Goal: Download file/media

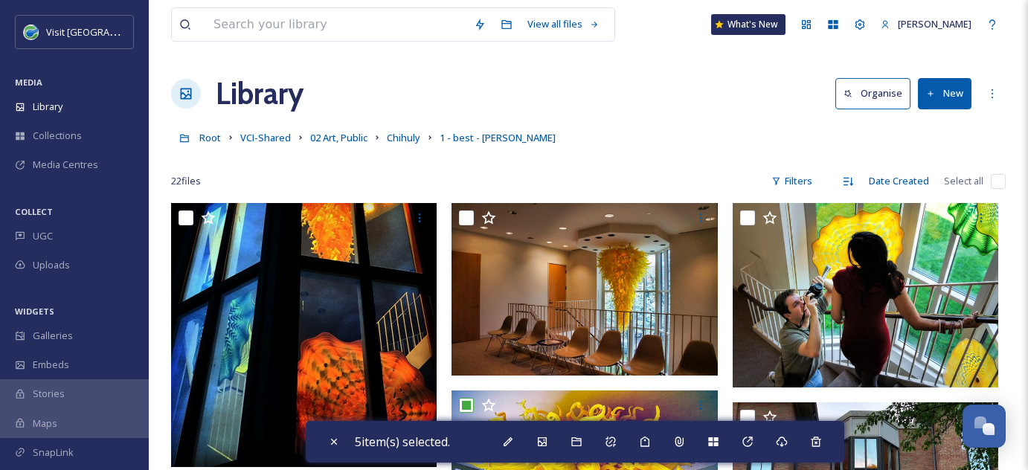
scroll to position [1665, 0]
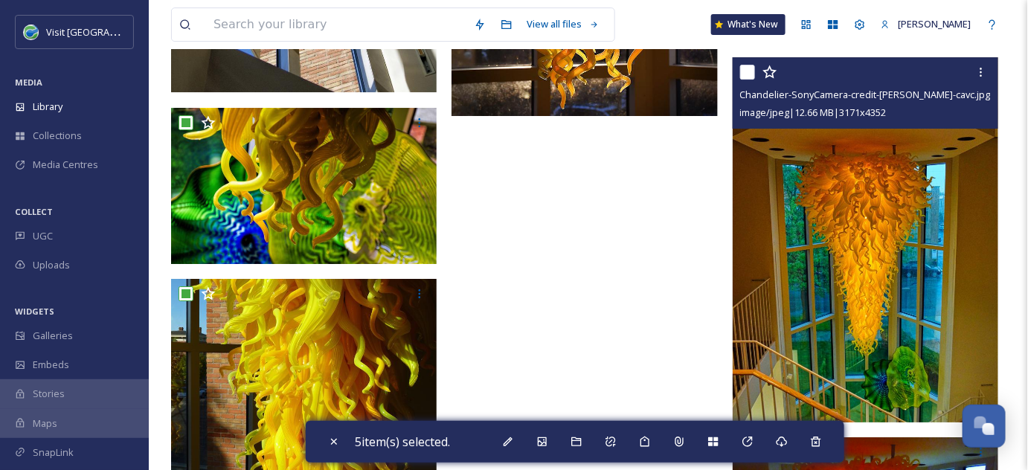
click at [873, 254] on img at bounding box center [865, 240] width 266 height 366
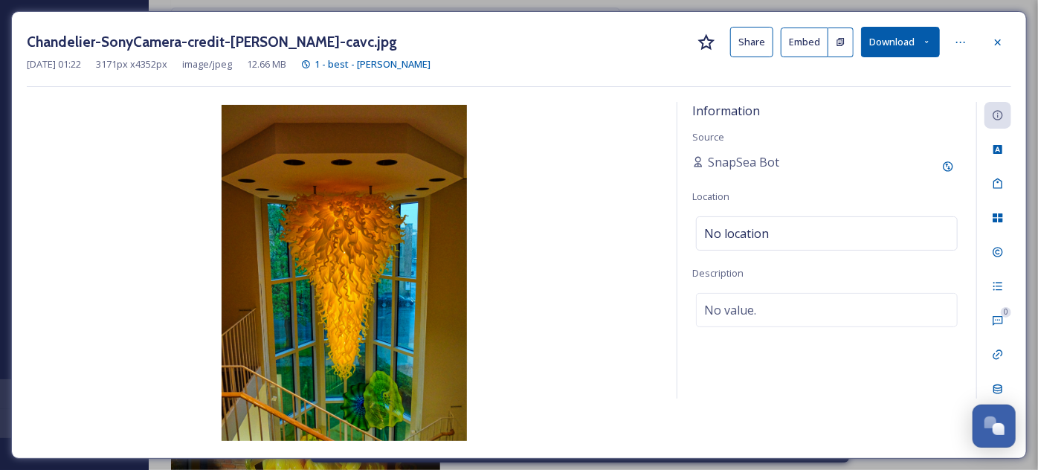
click at [905, 36] on button "Download" at bounding box center [900, 42] width 79 height 30
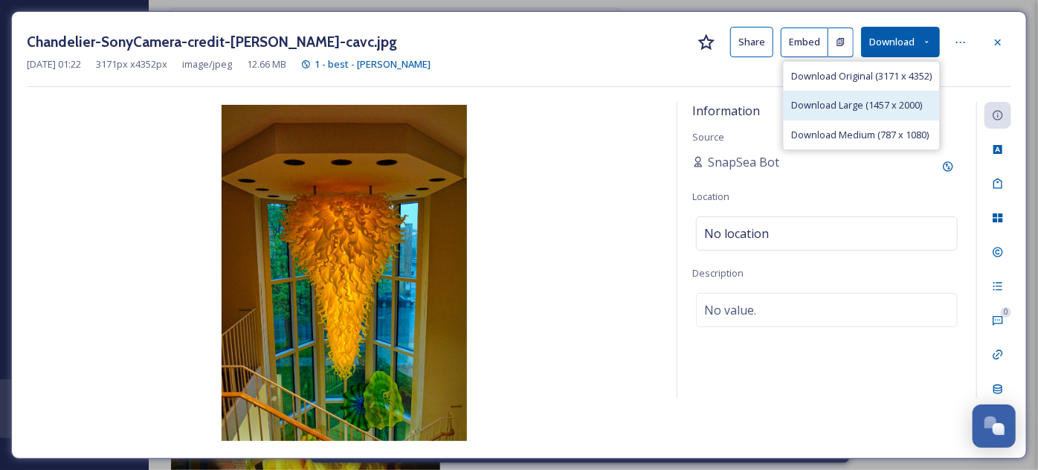
click at [837, 102] on span "Download Large (1457 x 2000)" at bounding box center [856, 105] width 131 height 14
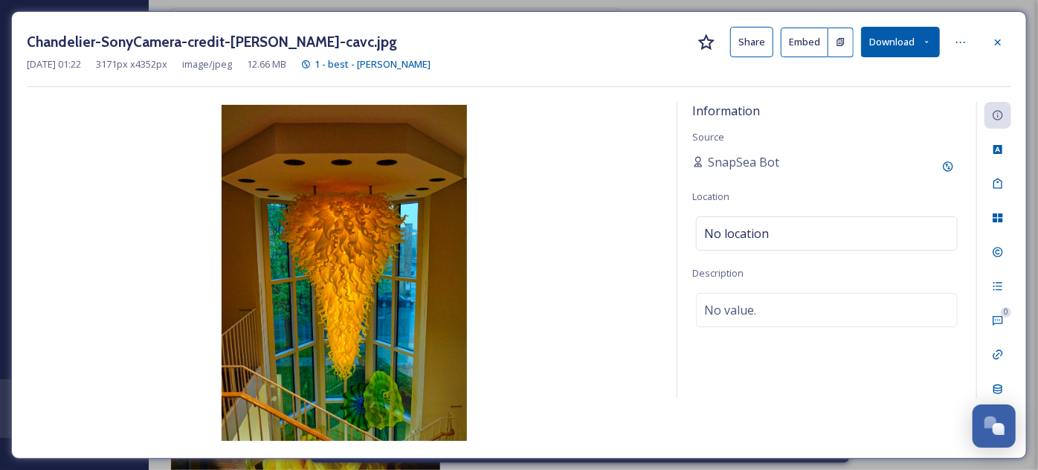
click at [928, 39] on icon at bounding box center [927, 42] width 10 height 10
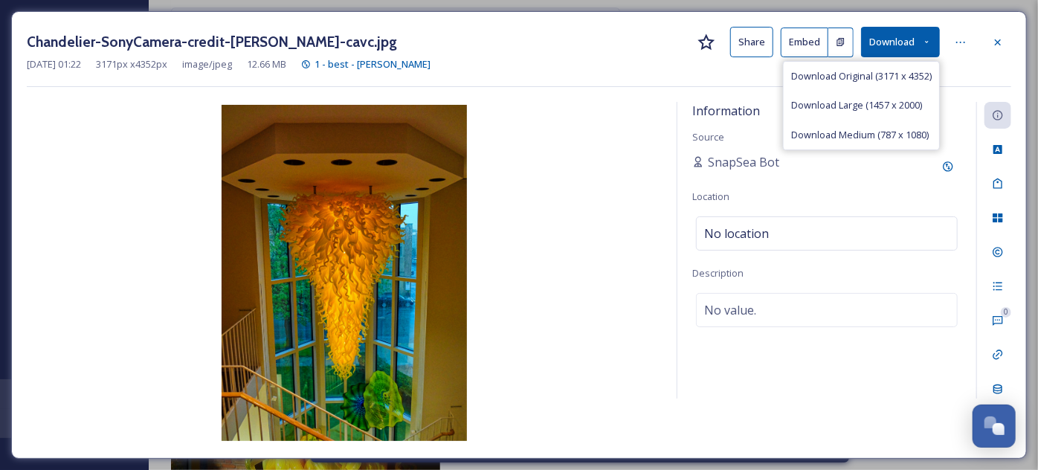
click at [928, 39] on icon at bounding box center [927, 42] width 10 height 10
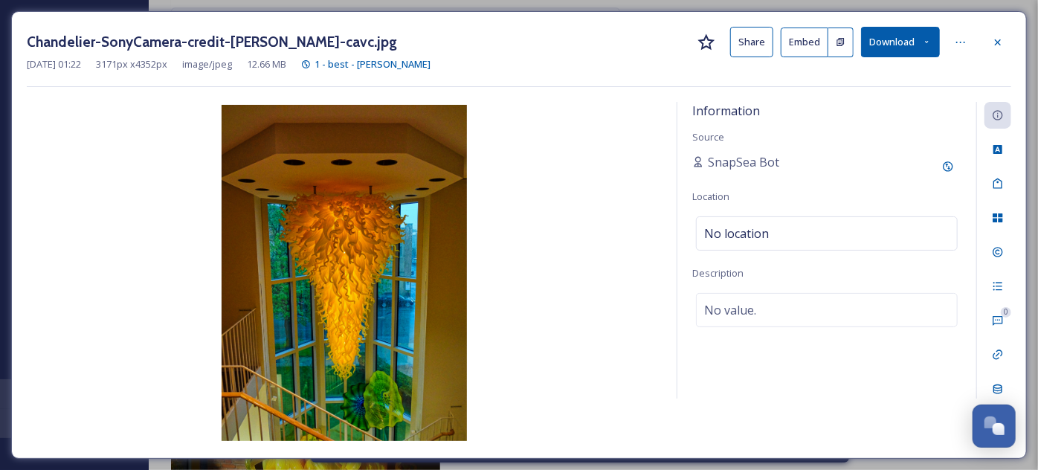
click at [575, 254] on img at bounding box center [344, 273] width 635 height 336
click at [998, 42] on icon at bounding box center [998, 42] width 6 height 6
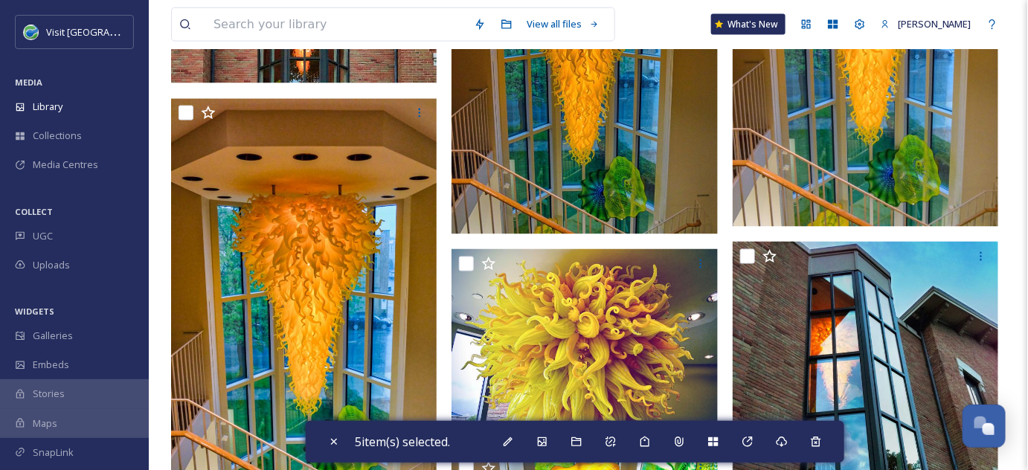
scroll to position [810, 0]
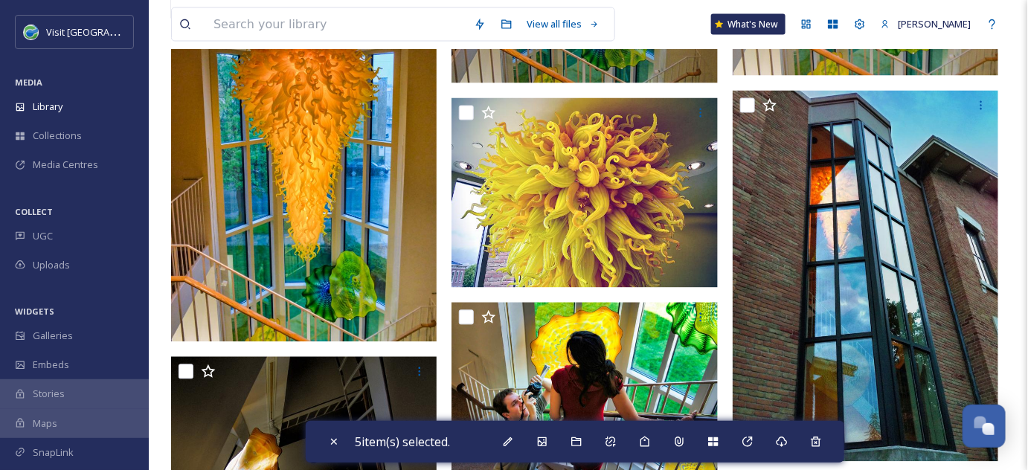
click at [300, 185] on img at bounding box center [304, 145] width 266 height 394
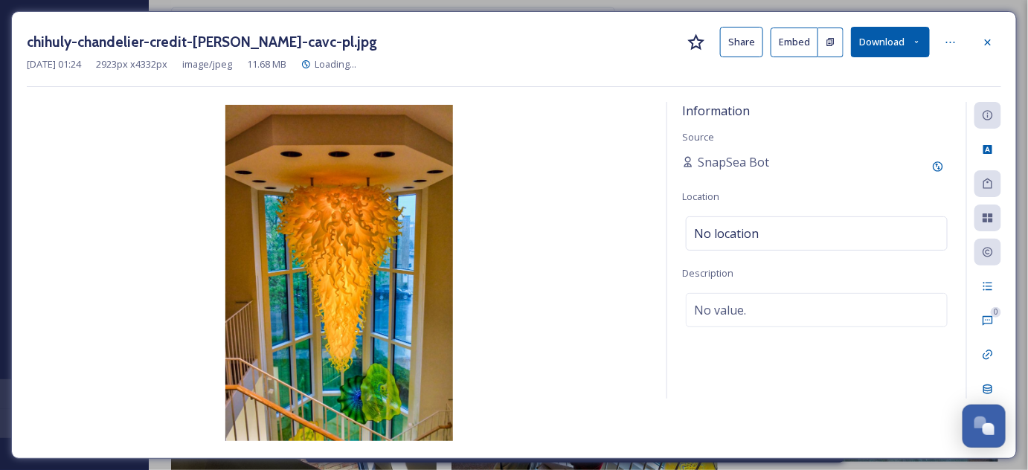
scroll to position [469, 0]
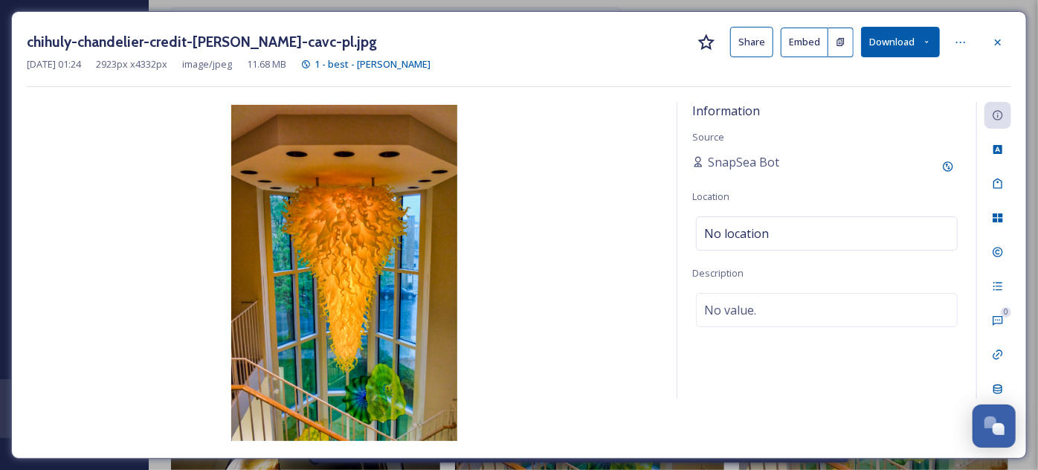
click at [889, 36] on button "Download" at bounding box center [900, 42] width 79 height 30
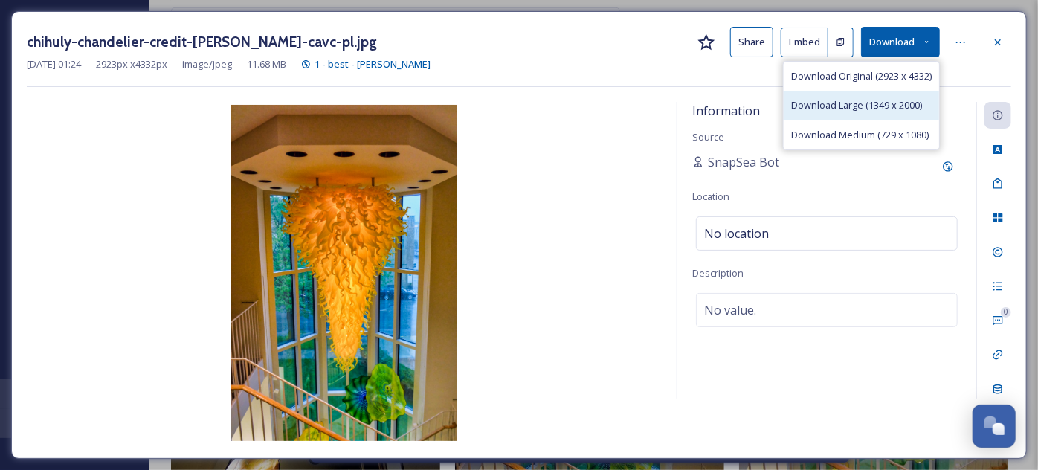
click at [810, 106] on span "Download Large (1349 x 2000)" at bounding box center [856, 105] width 131 height 14
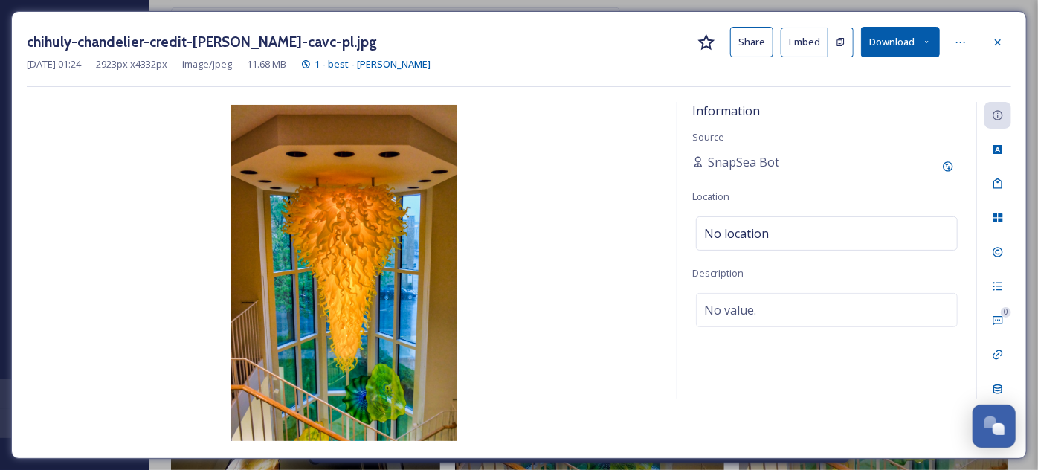
click at [932, 42] on icon at bounding box center [927, 42] width 10 height 10
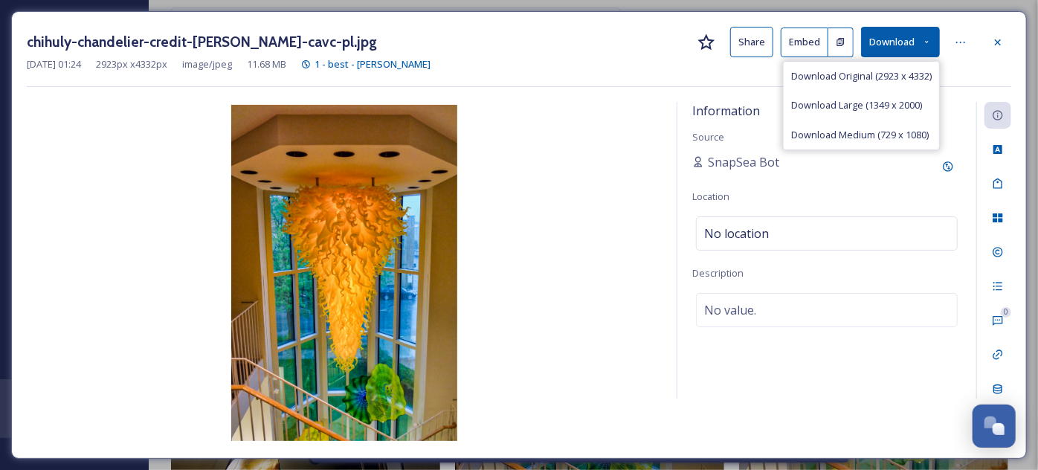
click at [750, 40] on button "Share" at bounding box center [751, 42] width 43 height 30
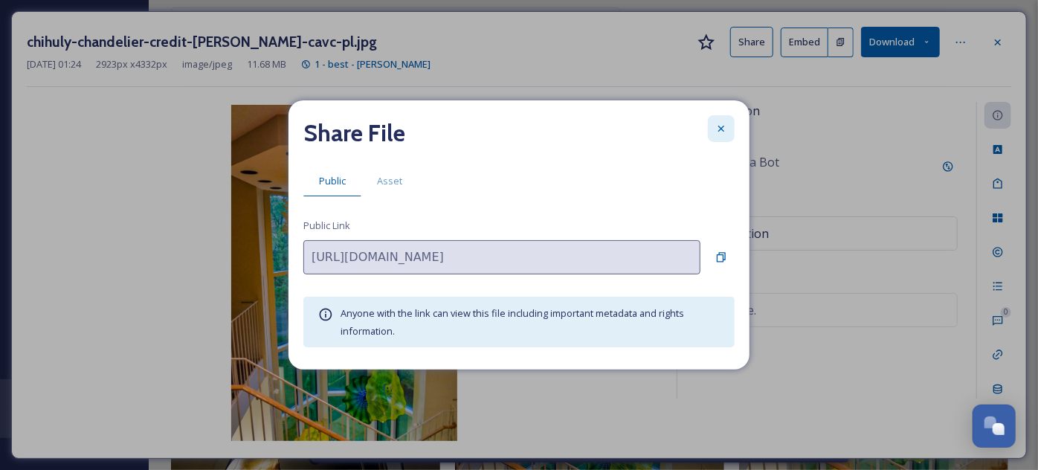
click at [720, 126] on icon at bounding box center [721, 129] width 12 height 12
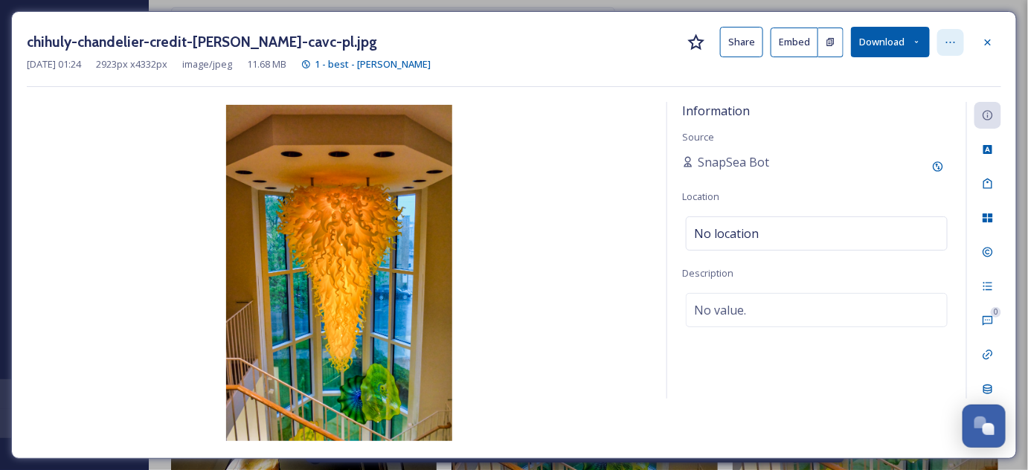
click at [953, 39] on icon at bounding box center [950, 42] width 12 height 12
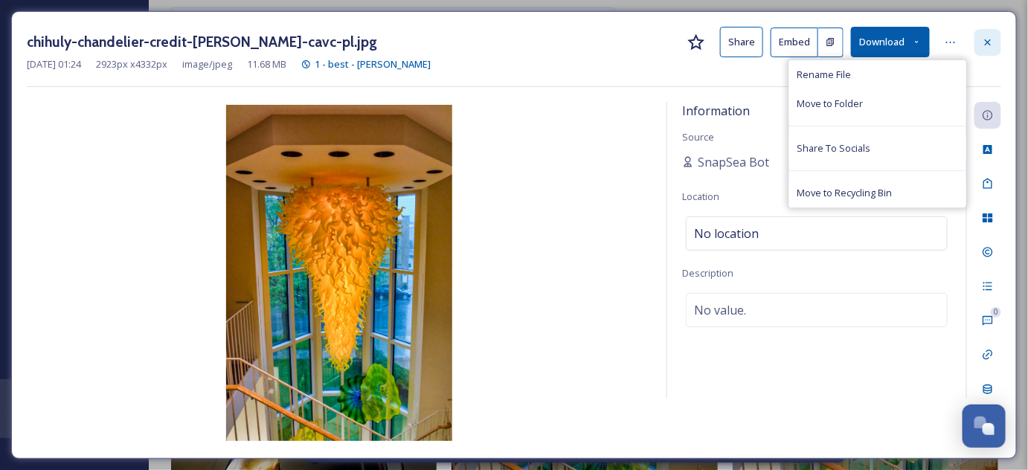
click at [987, 40] on icon at bounding box center [987, 42] width 6 height 6
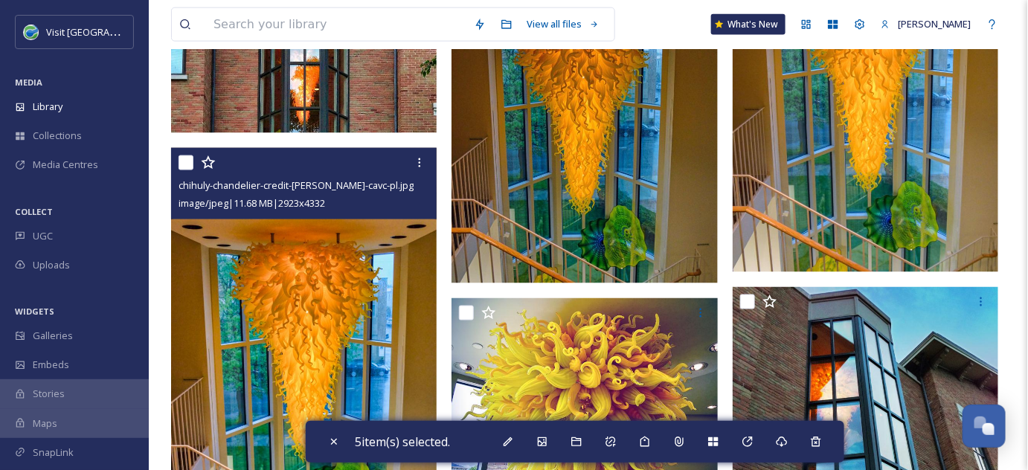
scroll to position [744, 0]
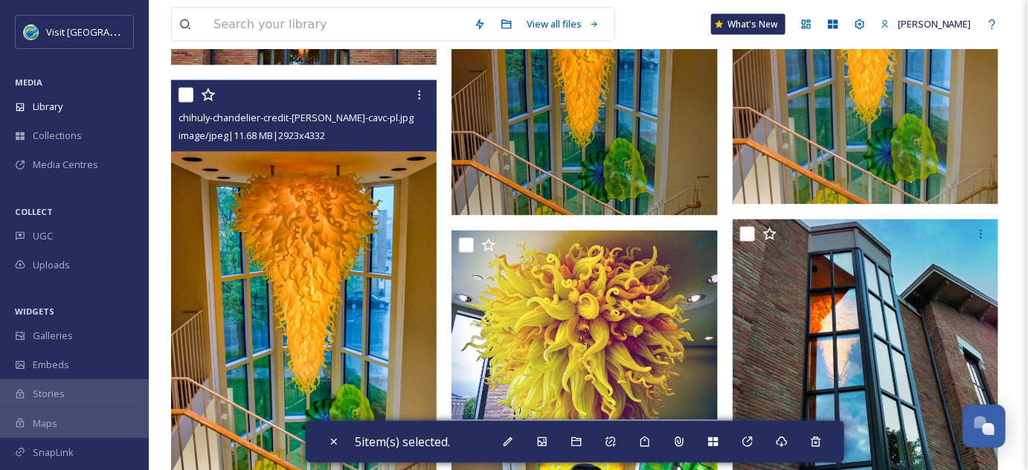
click at [186, 98] on input "checkbox" at bounding box center [185, 95] width 15 height 15
checkbox input "true"
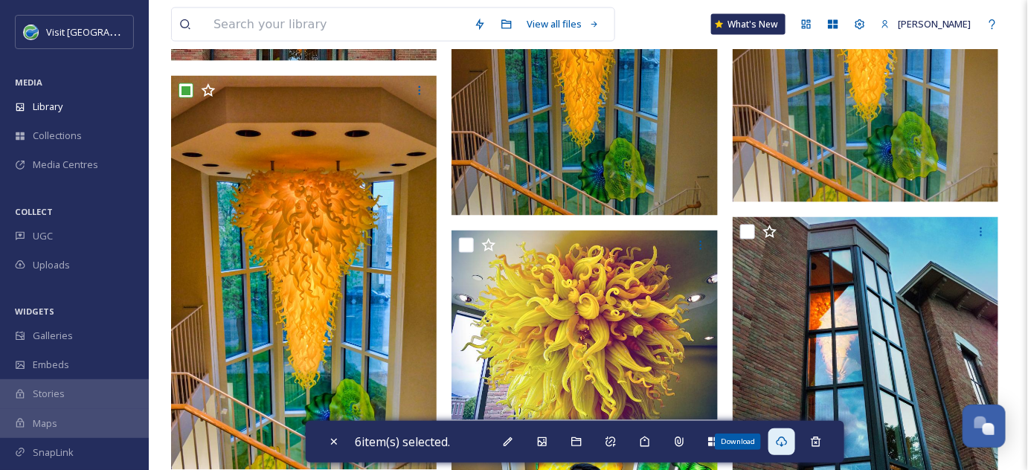
click at [785, 443] on icon at bounding box center [782, 442] width 12 height 12
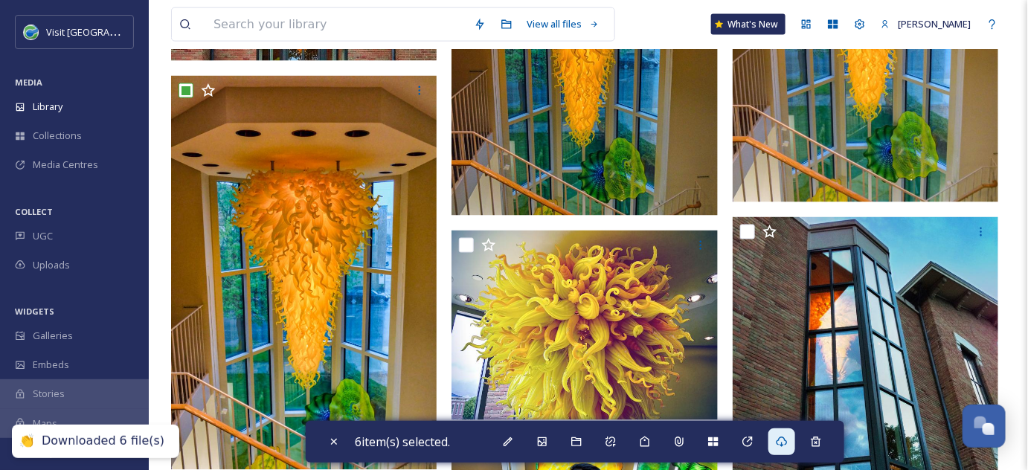
click at [67, 443] on div "Downloaded 6 file(s)" at bounding box center [103, 441] width 123 height 16
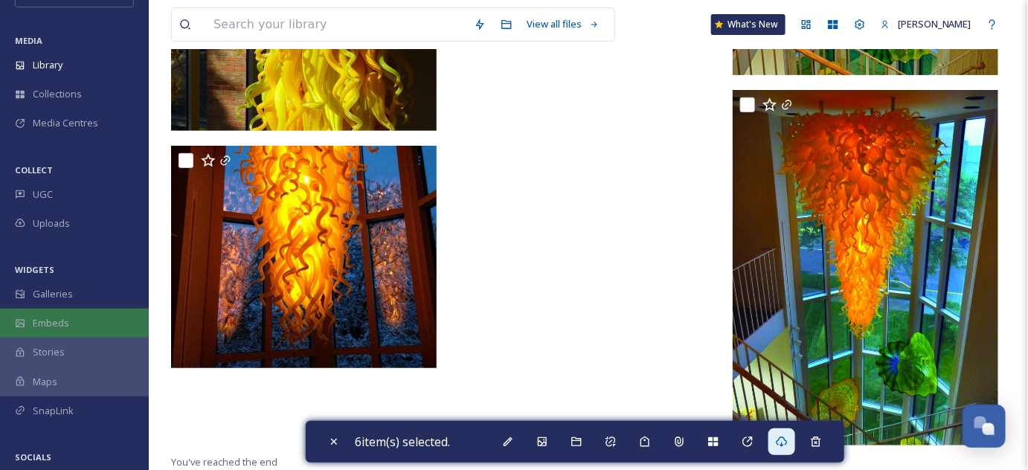
scroll to position [0, 0]
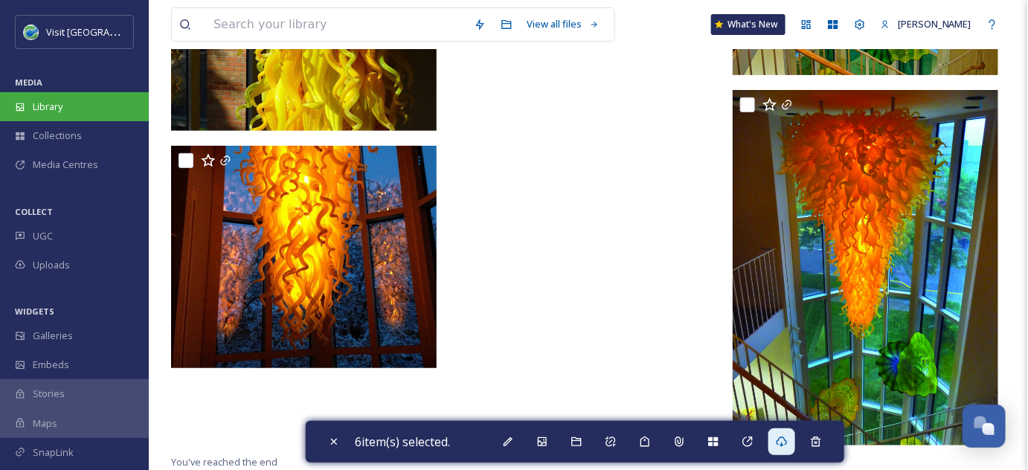
click at [54, 106] on span "Library" at bounding box center [48, 107] width 30 height 14
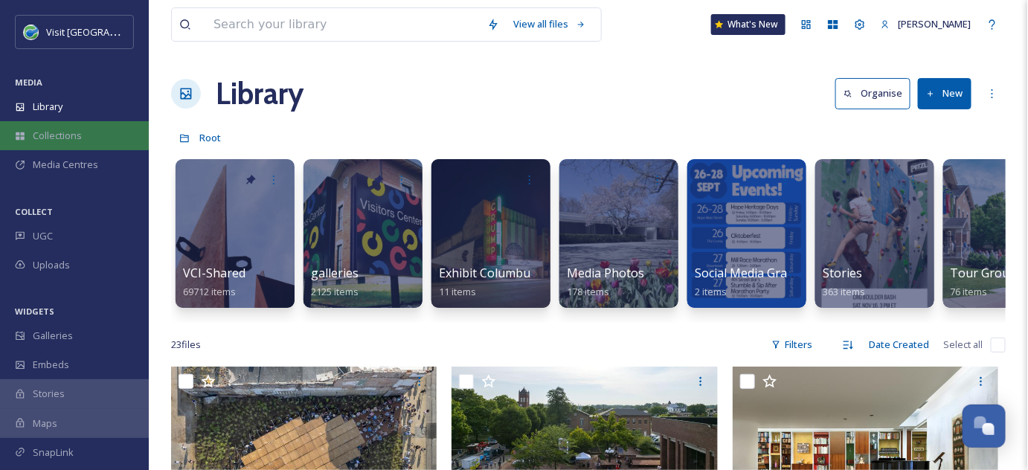
click at [53, 129] on span "Collections" at bounding box center [57, 136] width 49 height 14
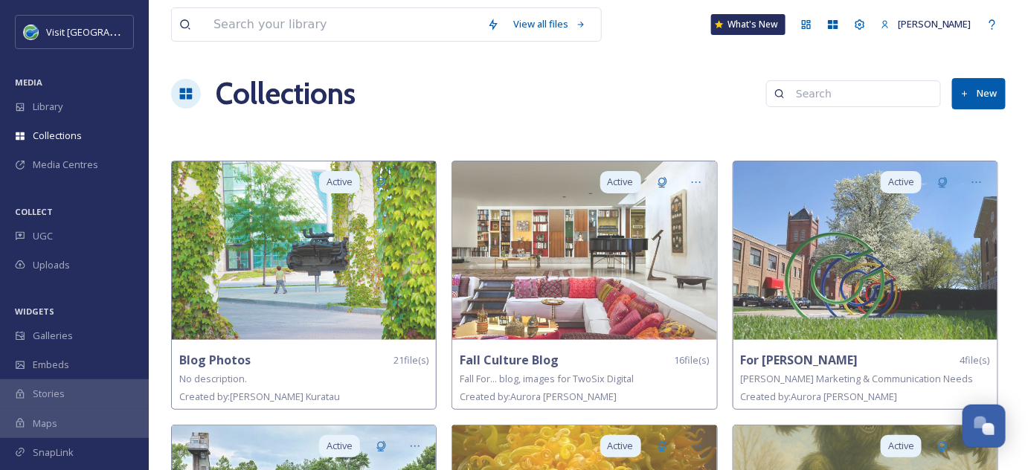
click at [509, 92] on div "Collections New" at bounding box center [588, 93] width 834 height 45
click at [640, 71] on div "View all files What's New [PERSON_NAME] Collections New Active Blog Photos 21 f…" at bounding box center [588, 340] width 879 height 681
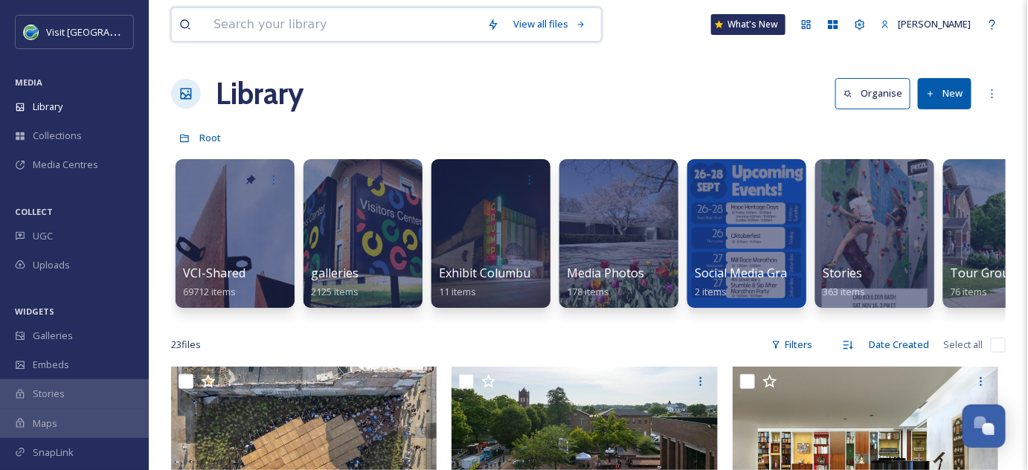
drag, startPoint x: 306, startPoint y: 29, endPoint x: 310, endPoint y: 8, distance: 21.1
click at [306, 29] on input at bounding box center [343, 24] width 274 height 33
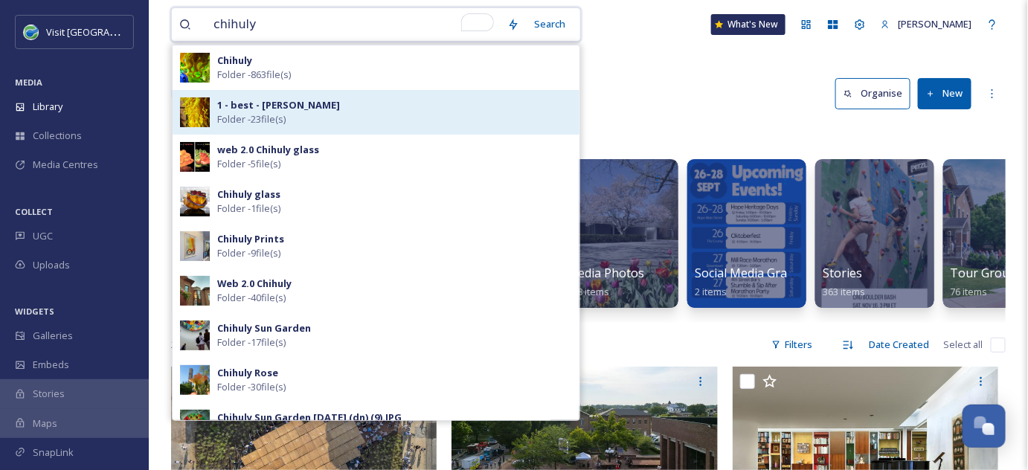
type input "chihuly"
click at [394, 112] on div "1 - best - [PERSON_NAME] Folder - 23 file(s)" at bounding box center [394, 112] width 355 height 28
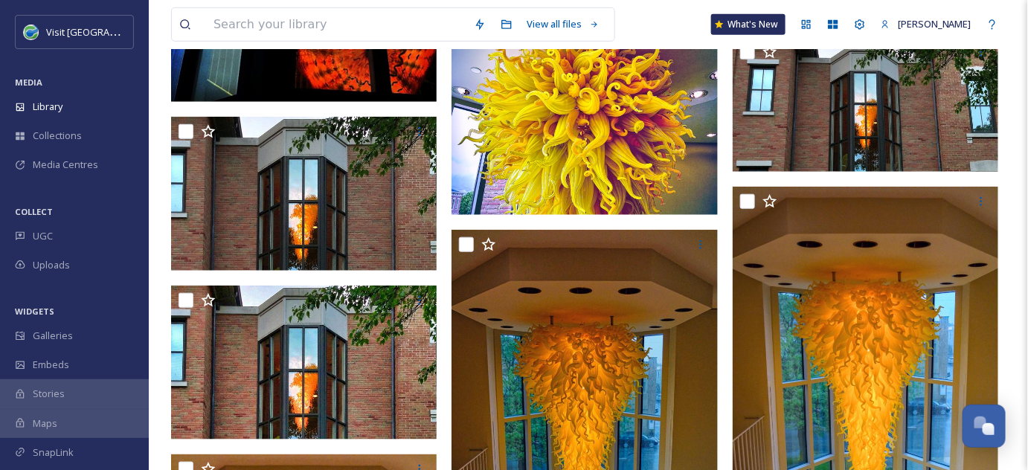
scroll to position [541, 0]
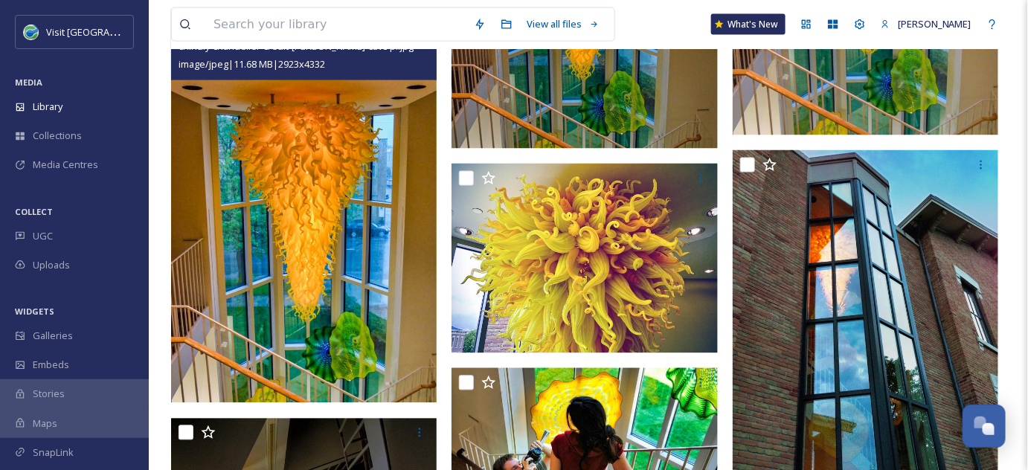
click at [252, 179] on img at bounding box center [304, 206] width 266 height 394
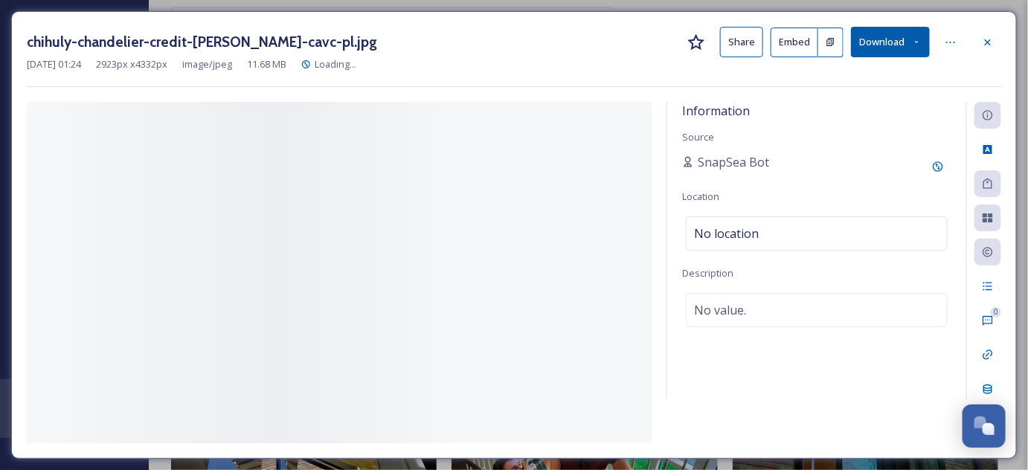
scroll to position [401, 0]
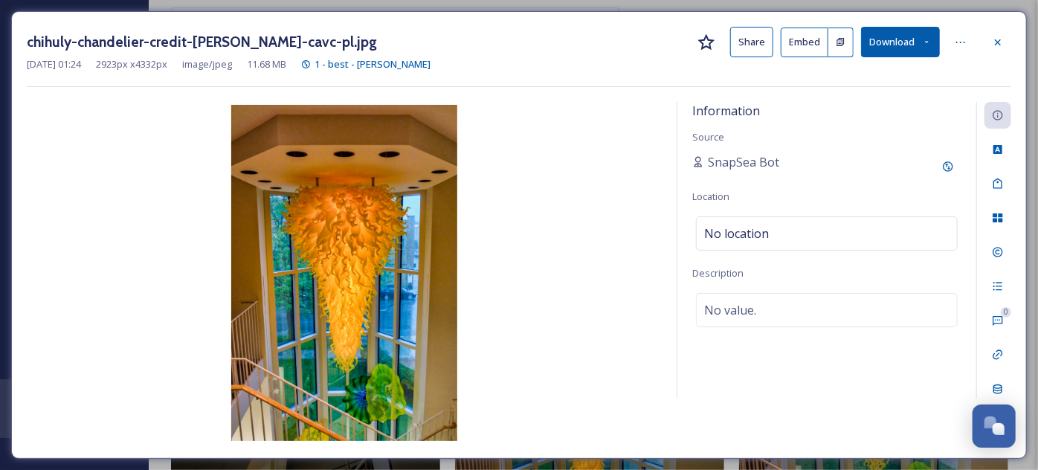
click at [926, 40] on icon at bounding box center [927, 42] width 10 height 10
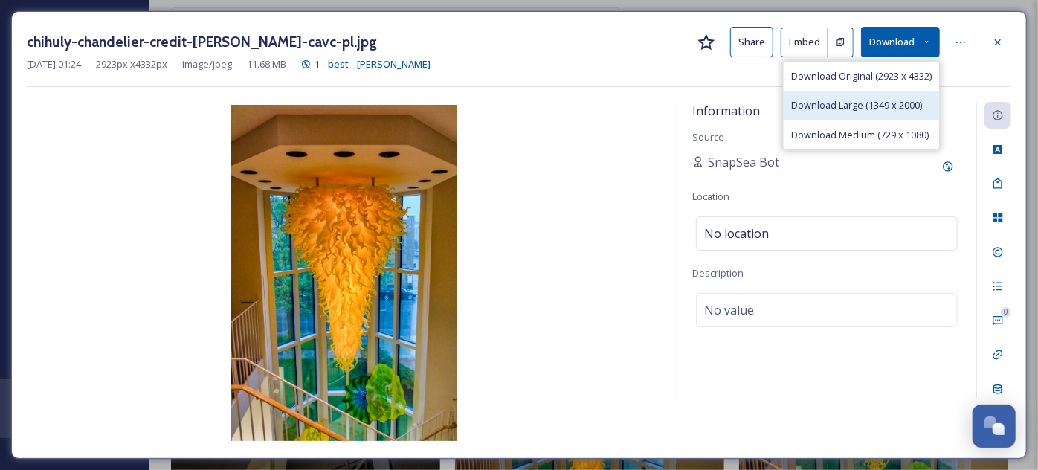
click at [831, 101] on span "Download Large (1349 x 2000)" at bounding box center [856, 105] width 131 height 14
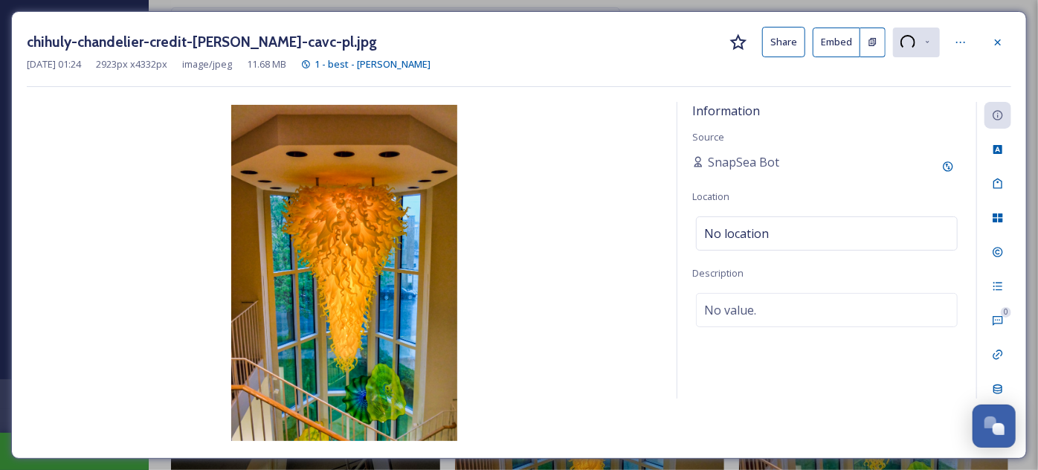
click at [21, 461] on div "chihuly-chandelier-credit-[PERSON_NAME]-cavc-pl.jpg Share Embed [DATE] 01:24 29…" at bounding box center [519, 235] width 1038 height 470
click at [997, 42] on icon at bounding box center [998, 42] width 12 height 12
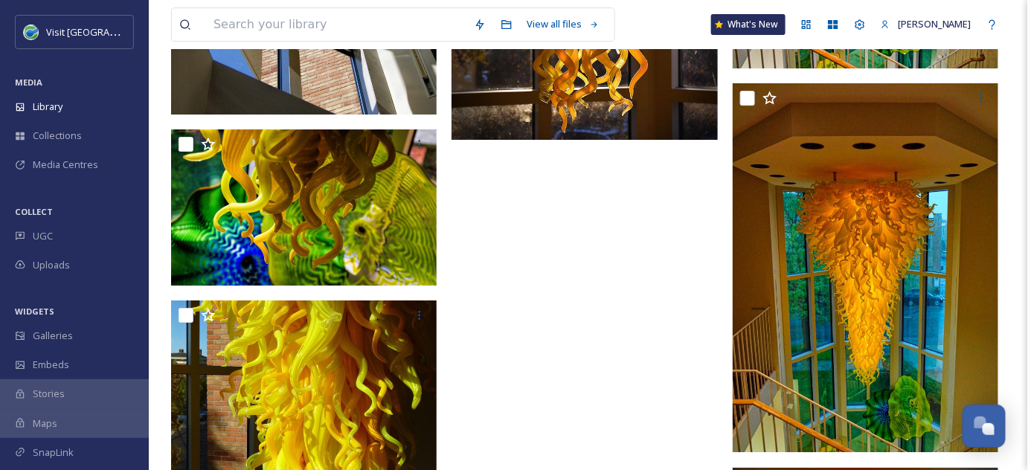
scroll to position [1654, 0]
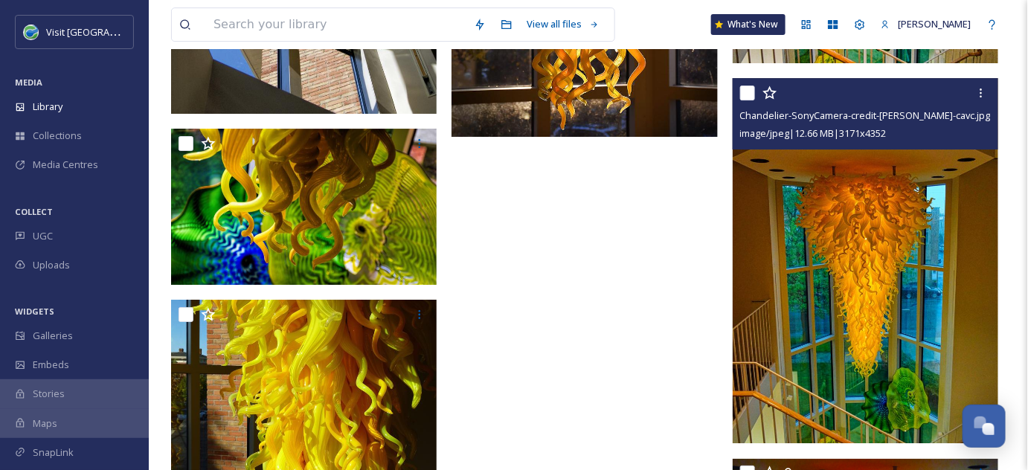
click at [745, 89] on input "checkbox" at bounding box center [747, 93] width 15 height 15
checkbox input "true"
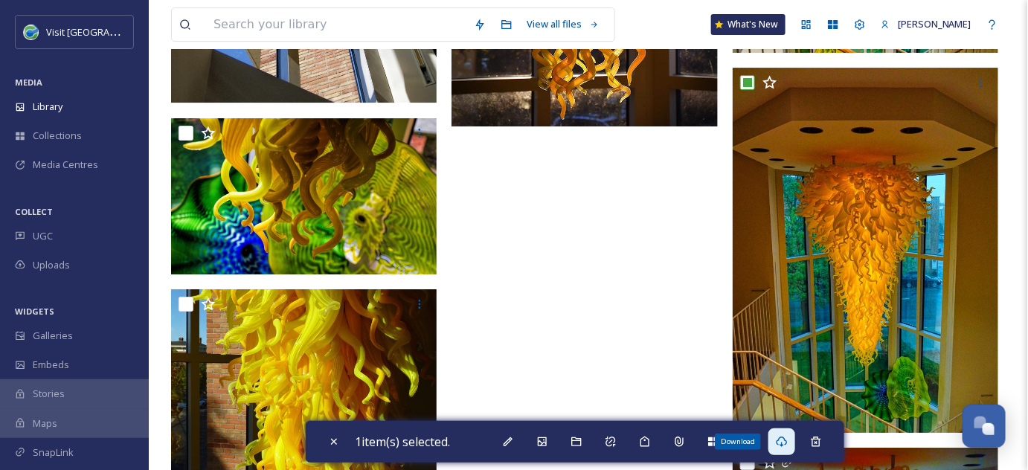
click at [787, 443] on icon at bounding box center [782, 442] width 12 height 12
